Goal: Navigation & Orientation: Find specific page/section

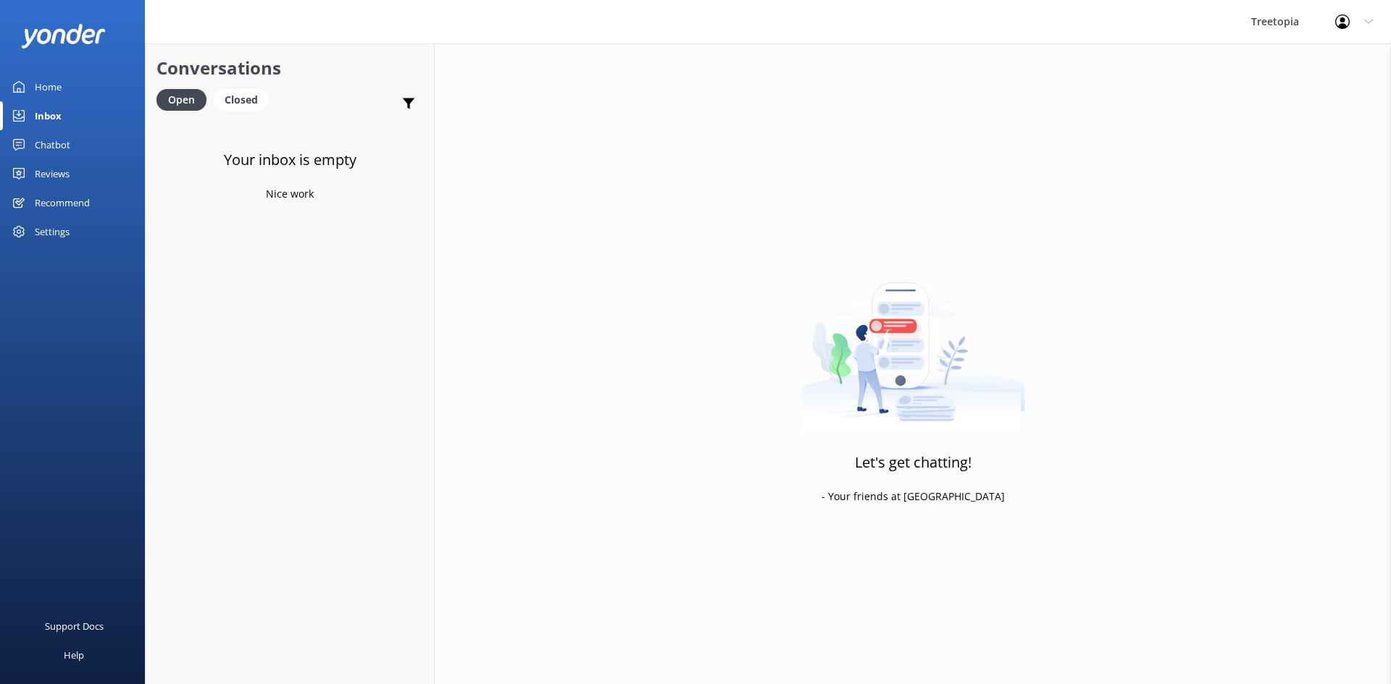
click at [45, 119] on div "Inbox" at bounding box center [48, 115] width 27 height 29
click at [59, 148] on div "Chatbot" at bounding box center [52, 144] width 35 height 29
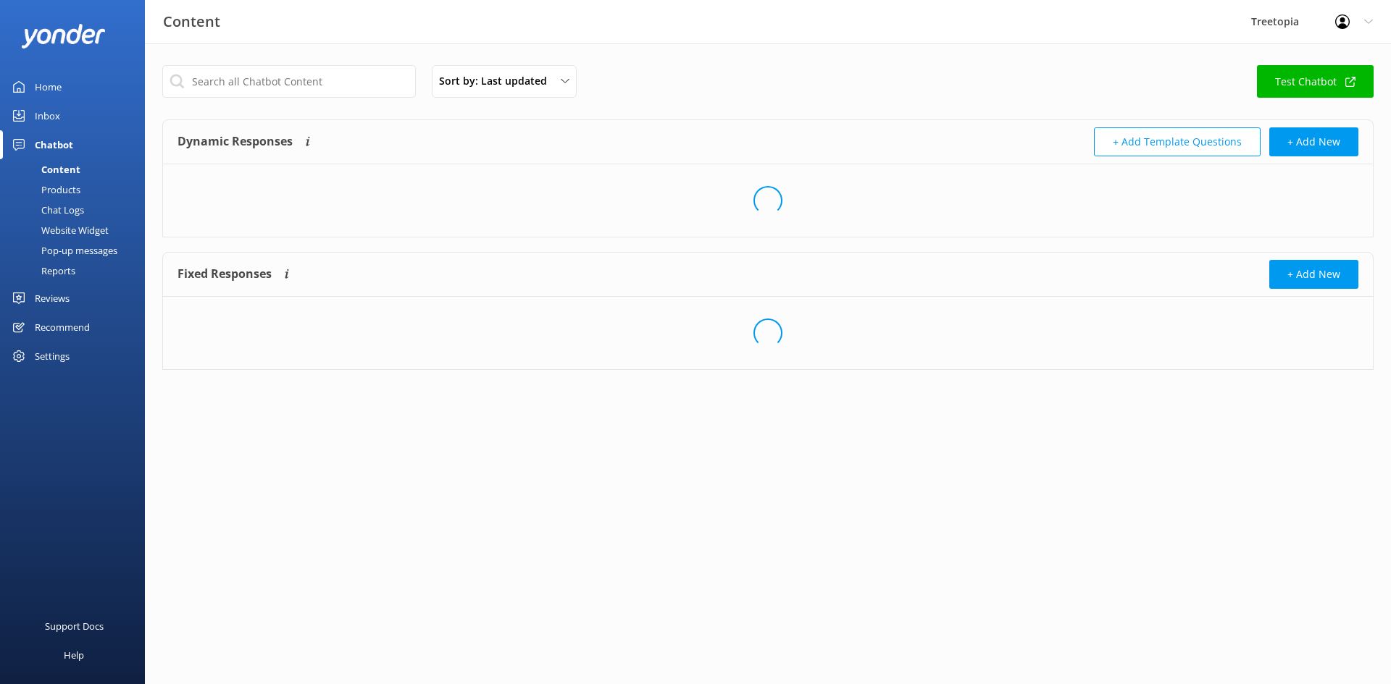
click at [53, 134] on div "Chatbot" at bounding box center [54, 144] width 38 height 29
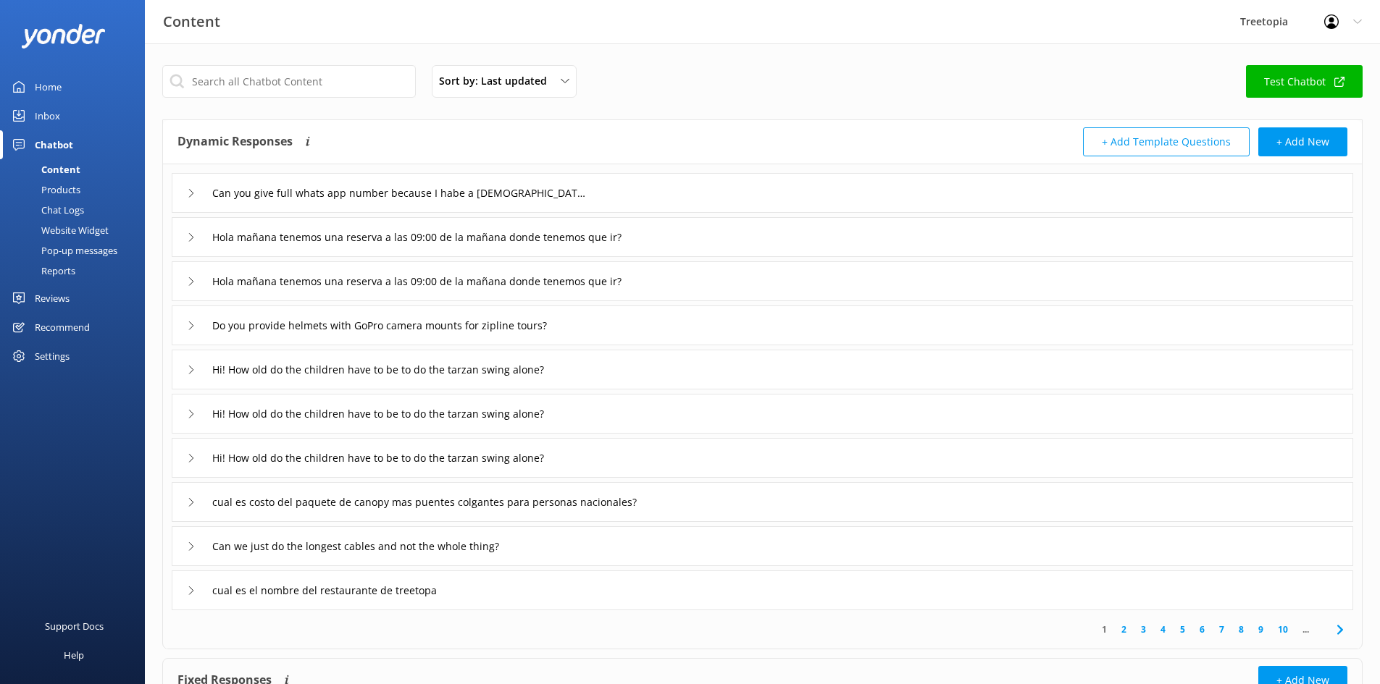
click at [50, 120] on div "Inbox" at bounding box center [47, 115] width 25 height 29
